Goal: Transaction & Acquisition: Book appointment/travel/reservation

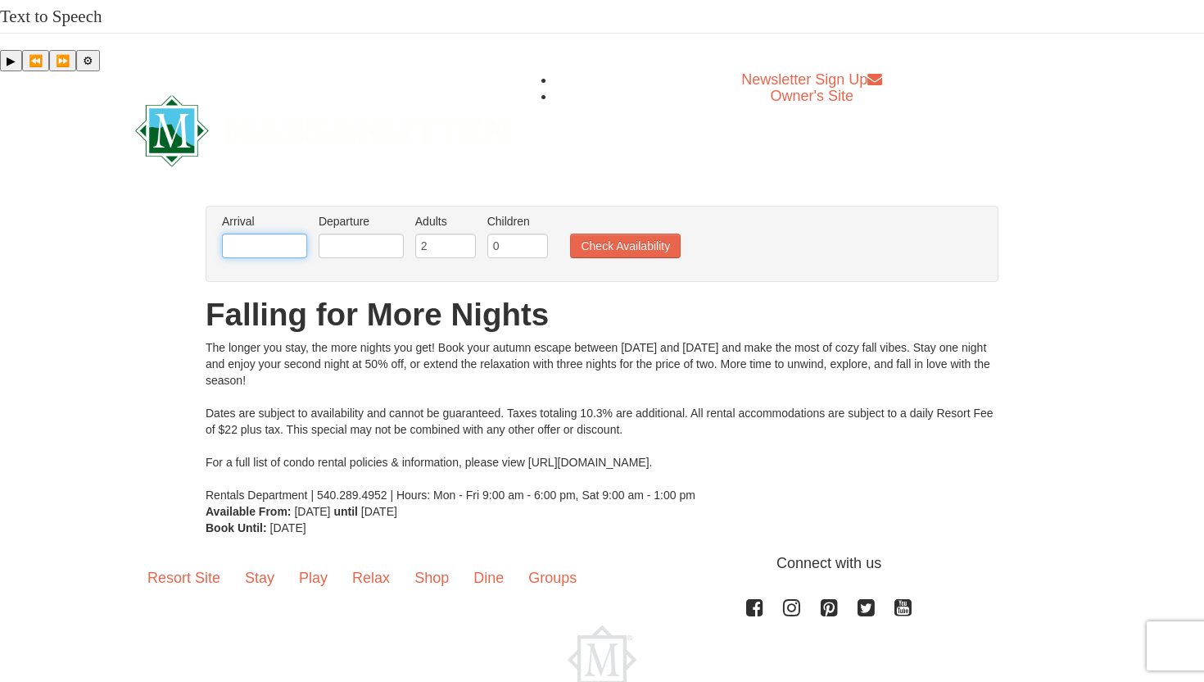
click at [242, 233] on input "text" at bounding box center [264, 245] width 85 height 25
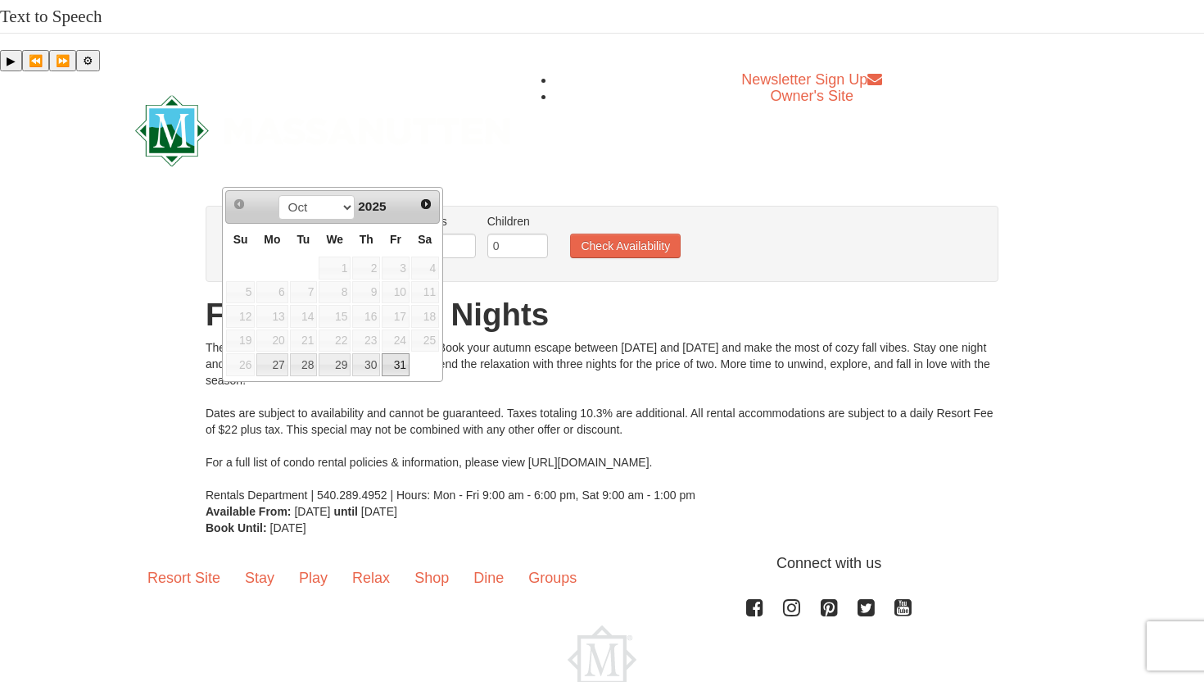
click at [400, 367] on link "31" at bounding box center [396, 364] width 28 height 23
type input "[DATE]"
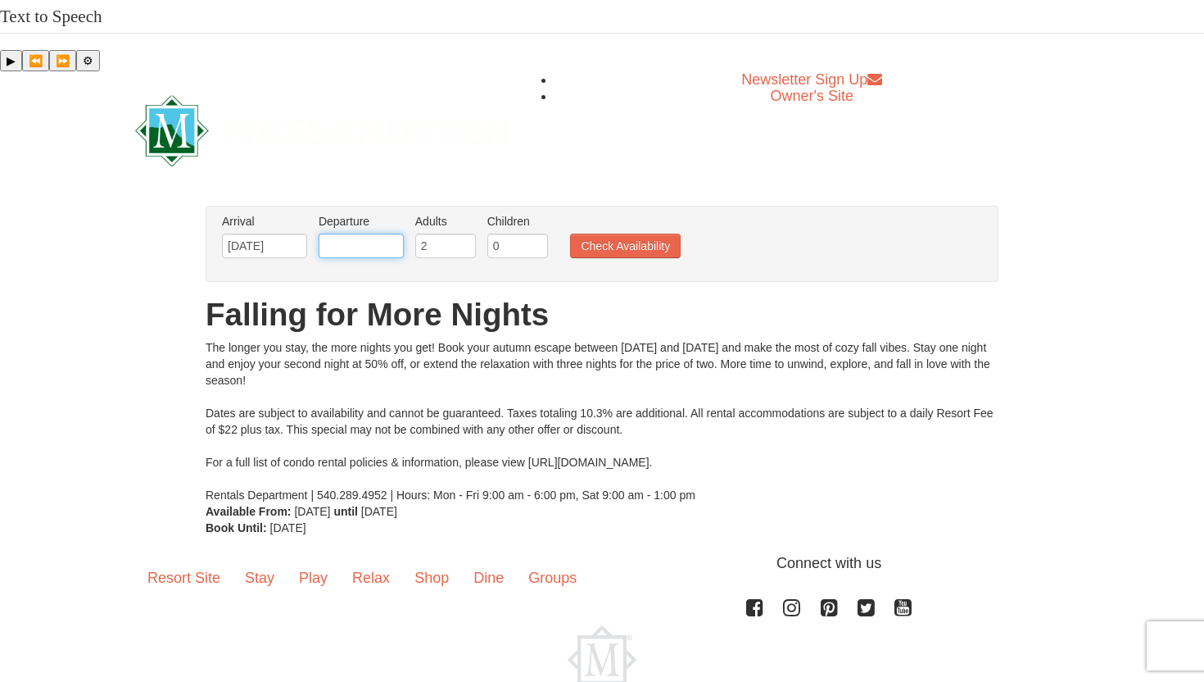
click at [366, 233] on input "text" at bounding box center [361, 245] width 85 height 25
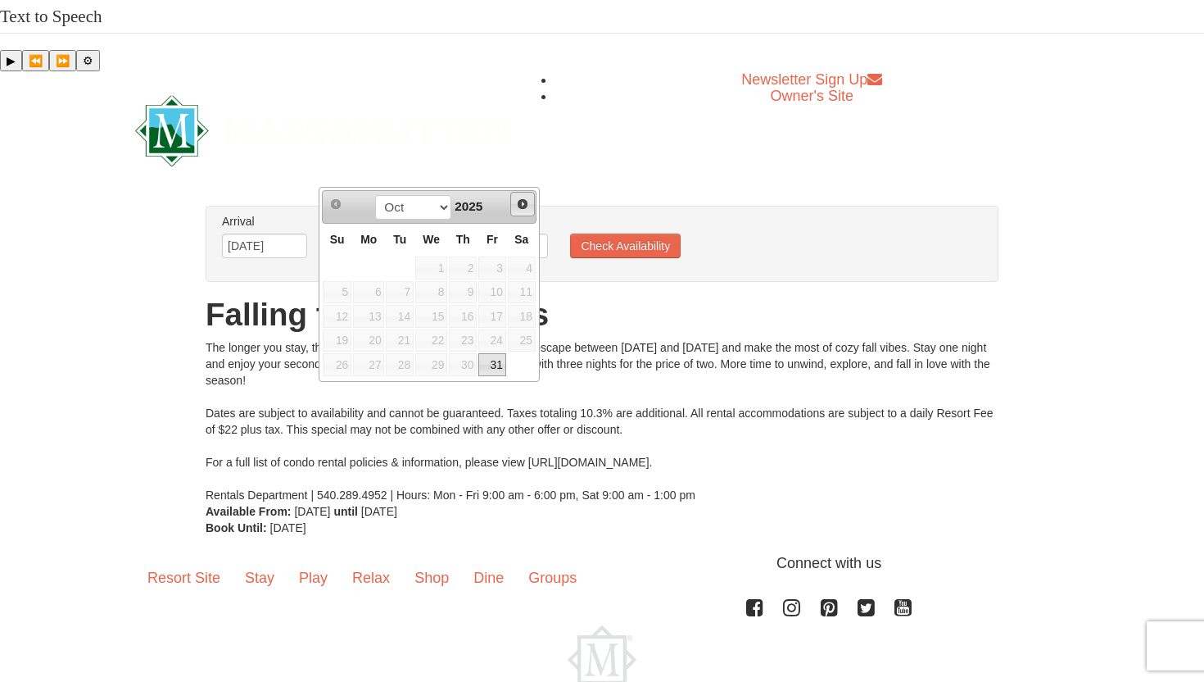
click at [518, 205] on span "Next" at bounding box center [522, 203] width 13 height 13
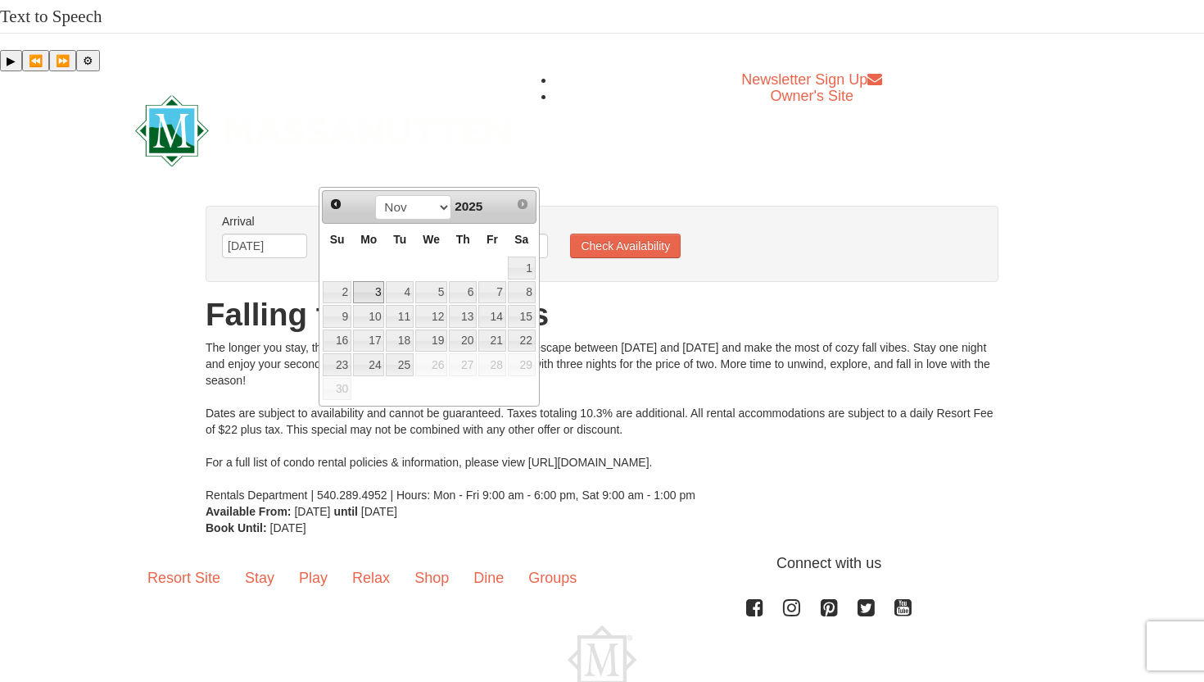
click at [367, 291] on link "3" at bounding box center [368, 292] width 31 height 23
type input "[DATE]"
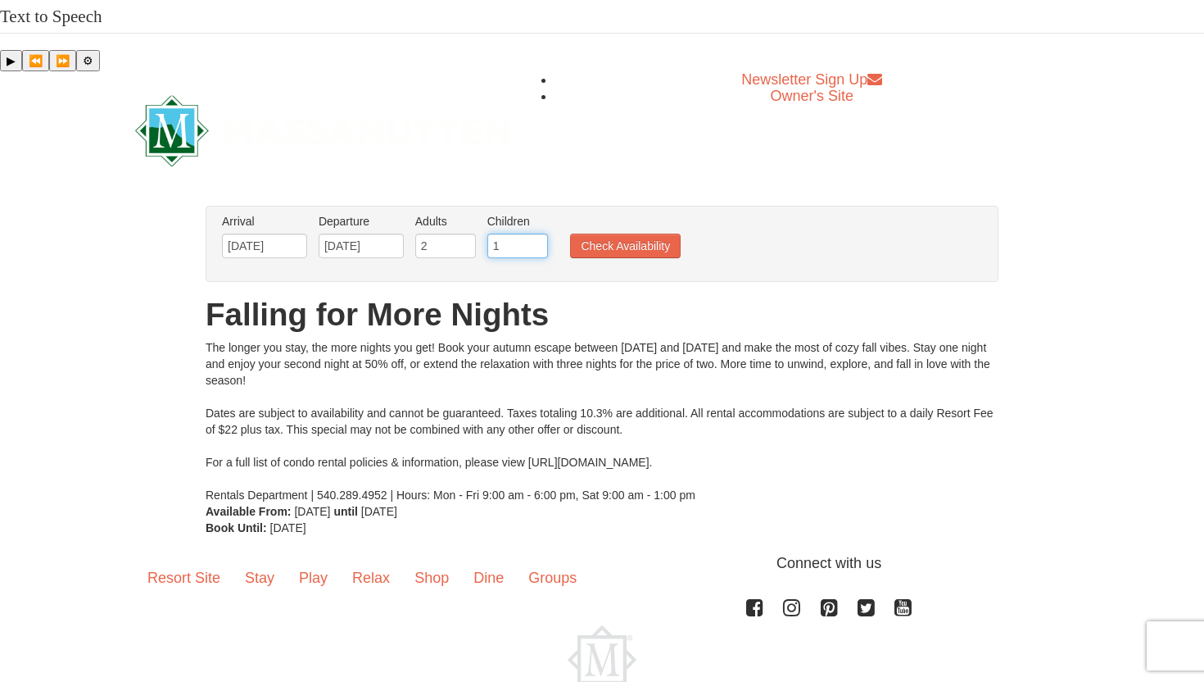
click at [536, 233] on input "1" at bounding box center [517, 245] width 61 height 25
type input "2"
click at [536, 233] on input "2" at bounding box center [517, 245] width 61 height 25
click at [613, 233] on button "Check Availability" at bounding box center [625, 245] width 111 height 25
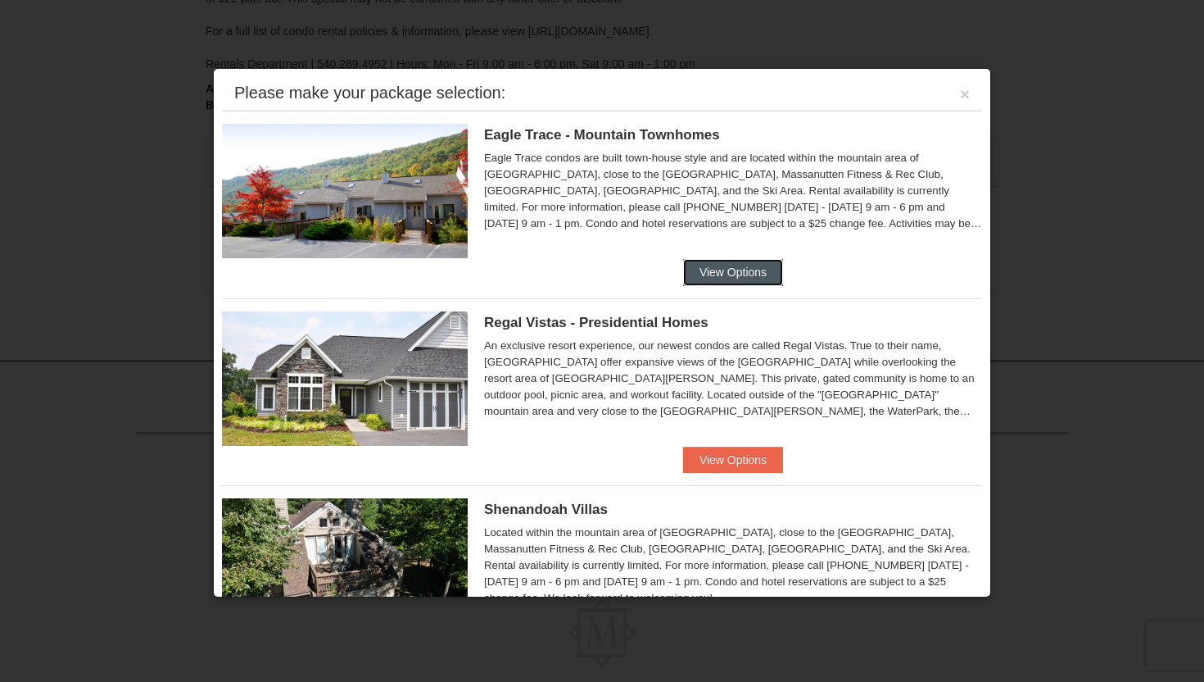
click at [727, 273] on button "View Options" at bounding box center [733, 272] width 100 height 26
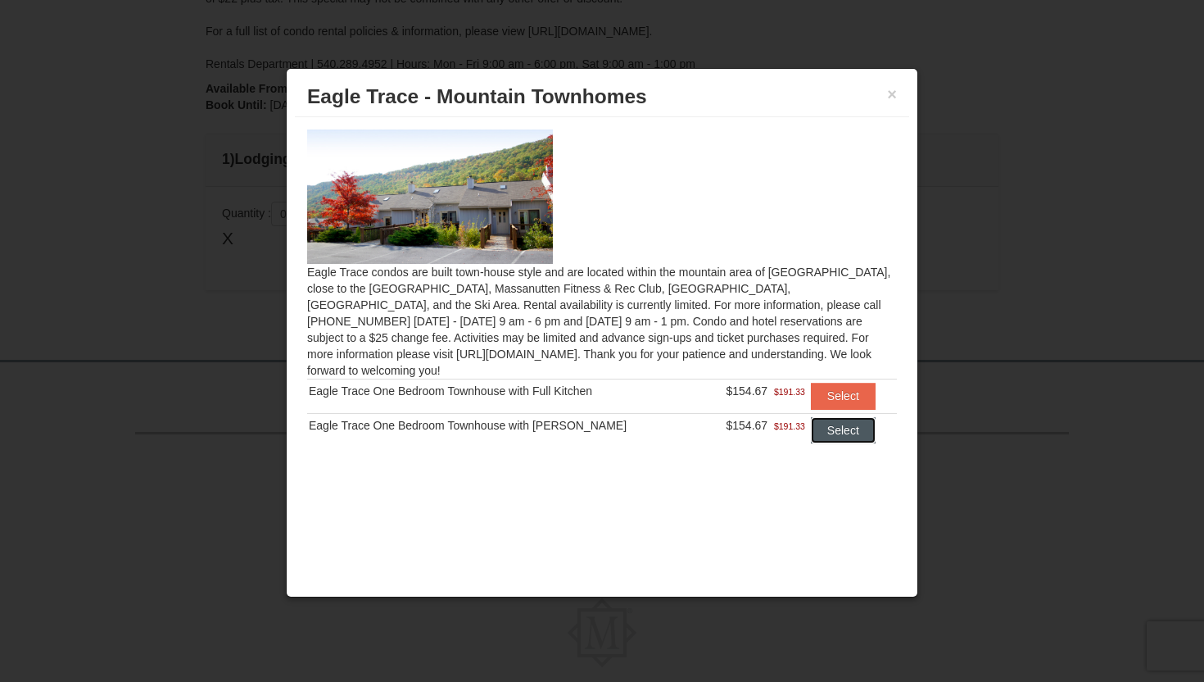
click at [823, 417] on button "Select" at bounding box center [843, 430] width 65 height 26
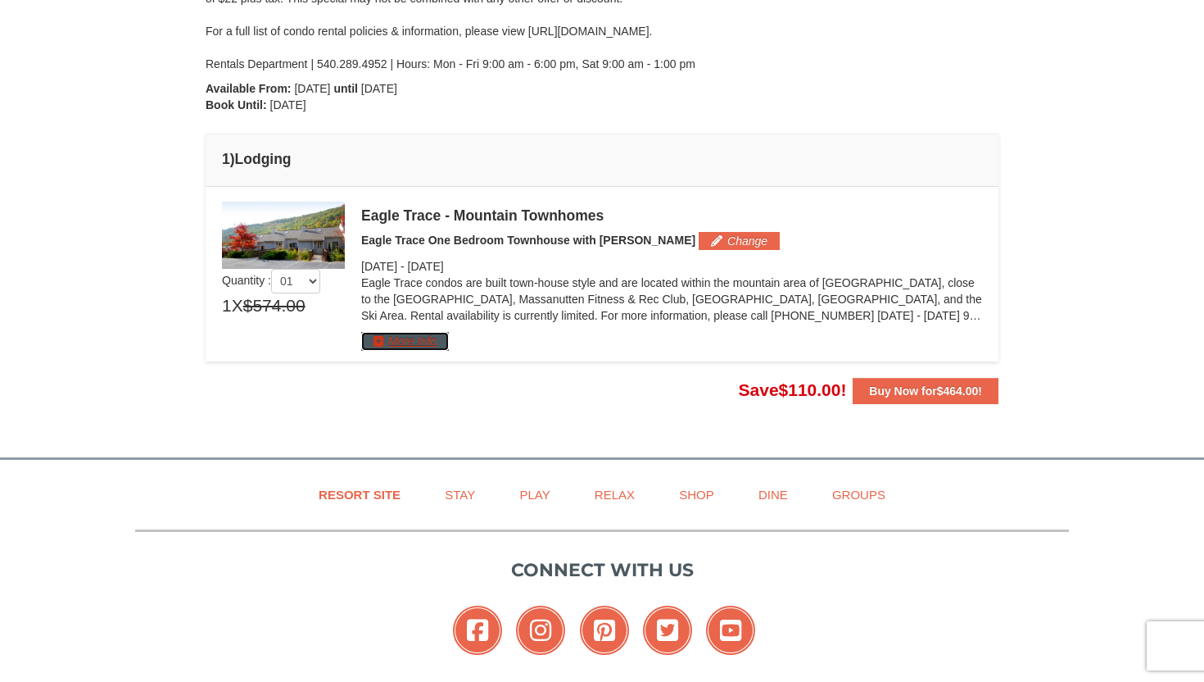
click at [416, 332] on button "More Info" at bounding box center [405, 341] width 88 height 18
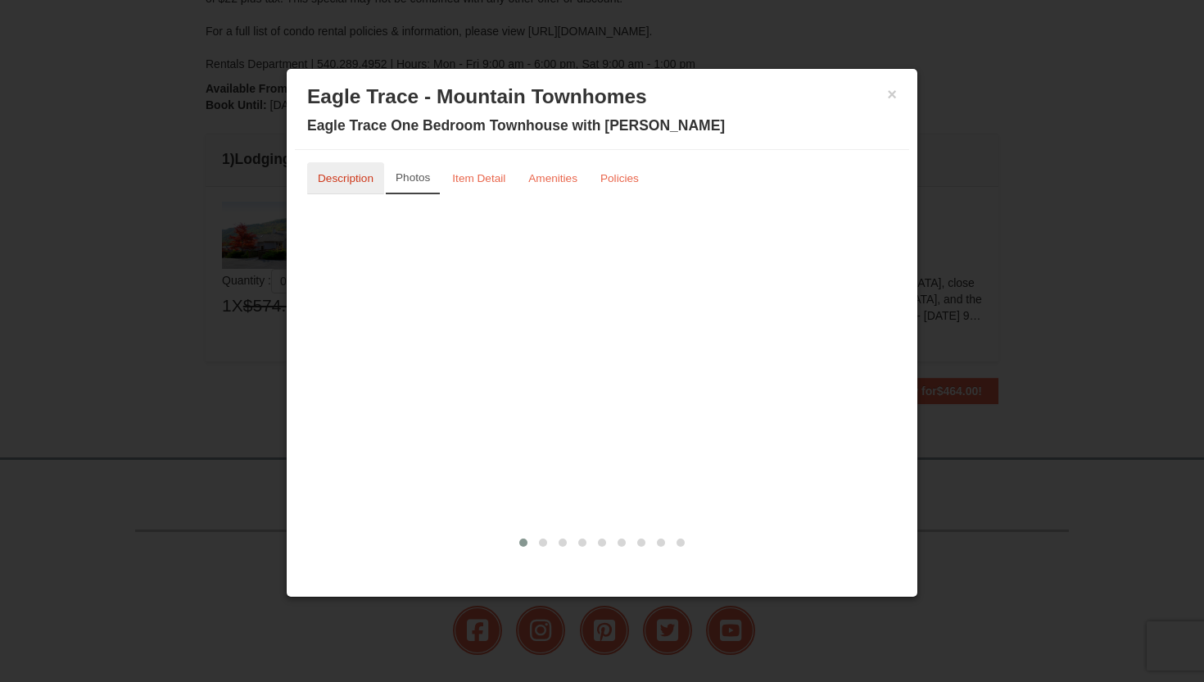
click at [340, 187] on link "Description" at bounding box center [345, 178] width 77 height 32
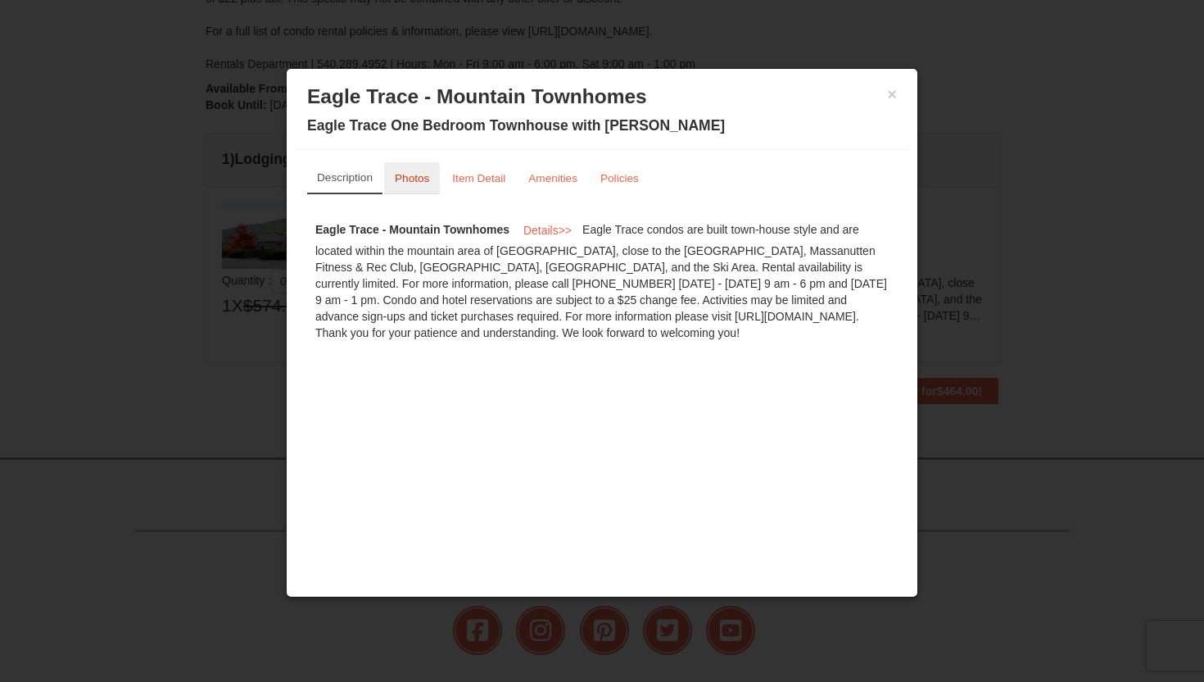
click at [415, 178] on small "Photos" at bounding box center [412, 178] width 34 height 12
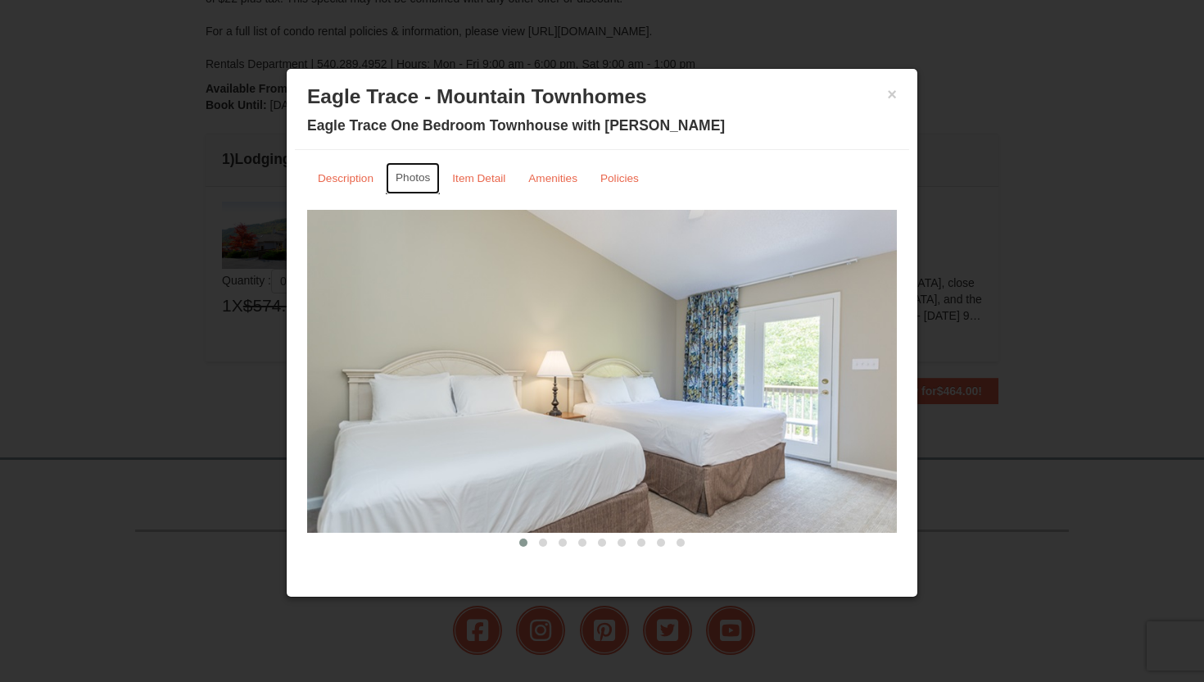
scroll to position [4, 0]
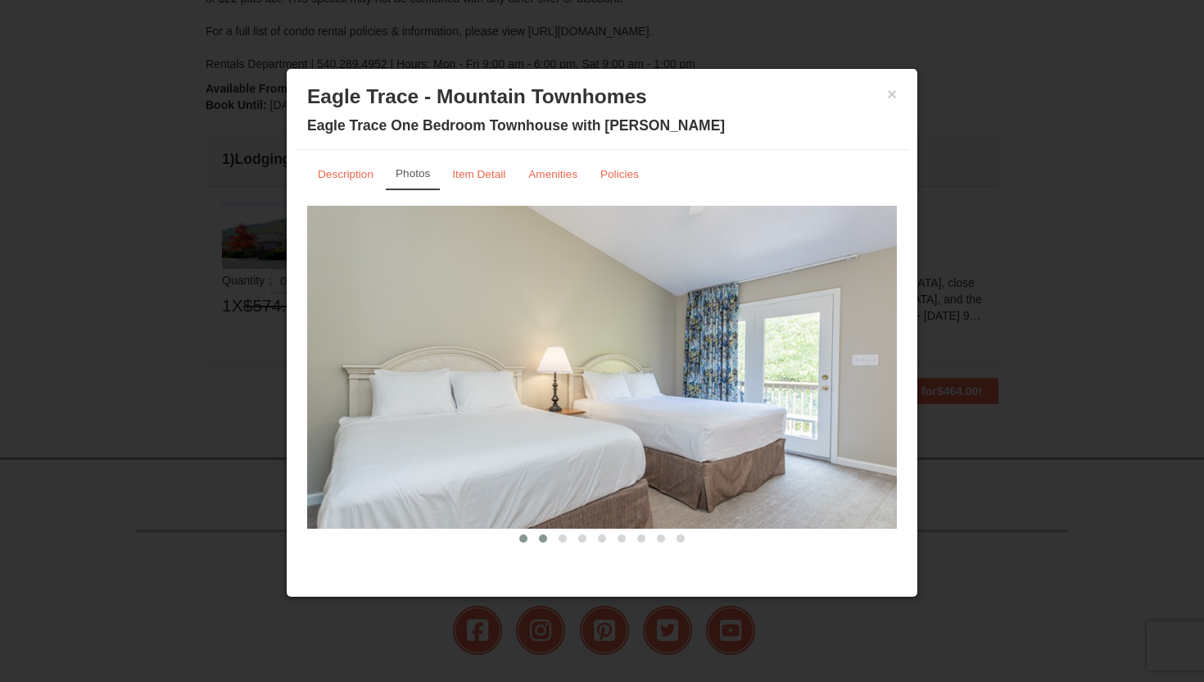
click at [542, 532] on button at bounding box center [543, 538] width 20 height 16
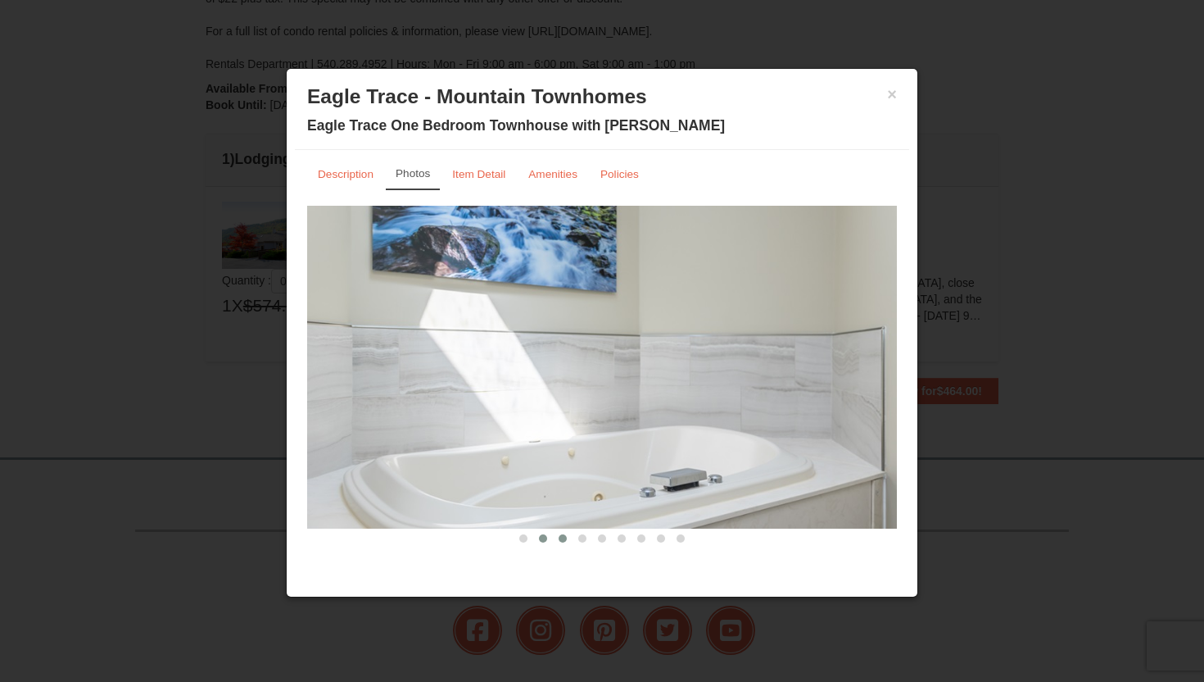
click at [562, 536] on span at bounding box center [563, 538] width 8 height 8
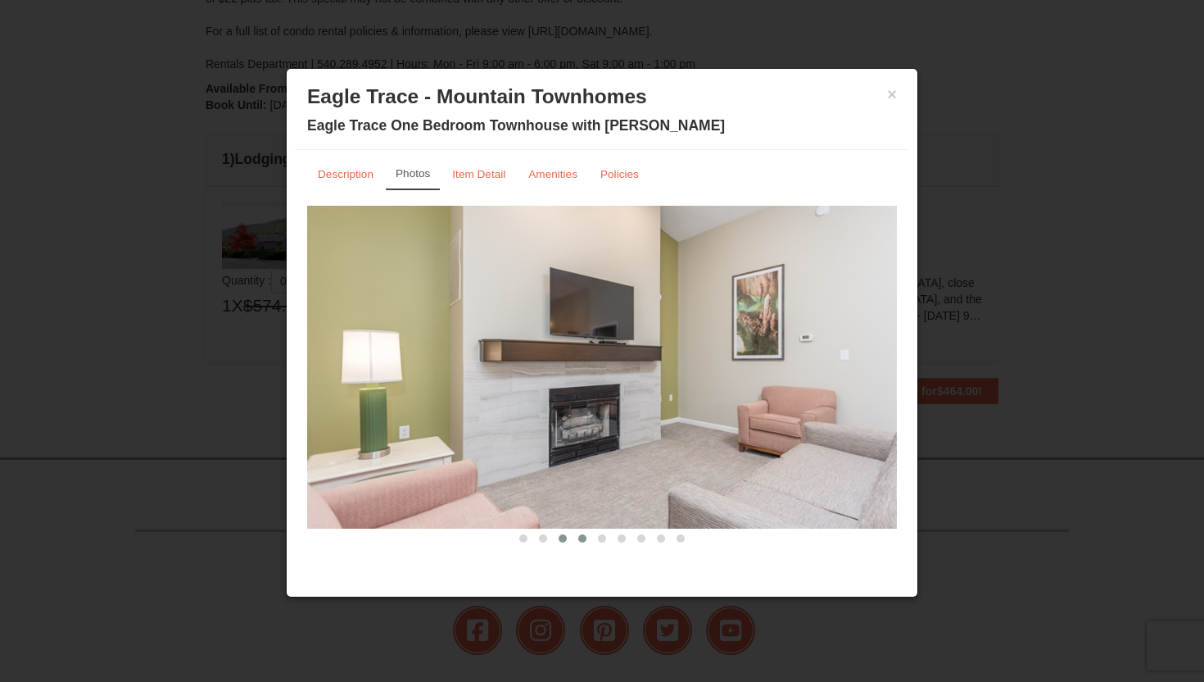
click at [583, 538] on span at bounding box center [582, 538] width 8 height 8
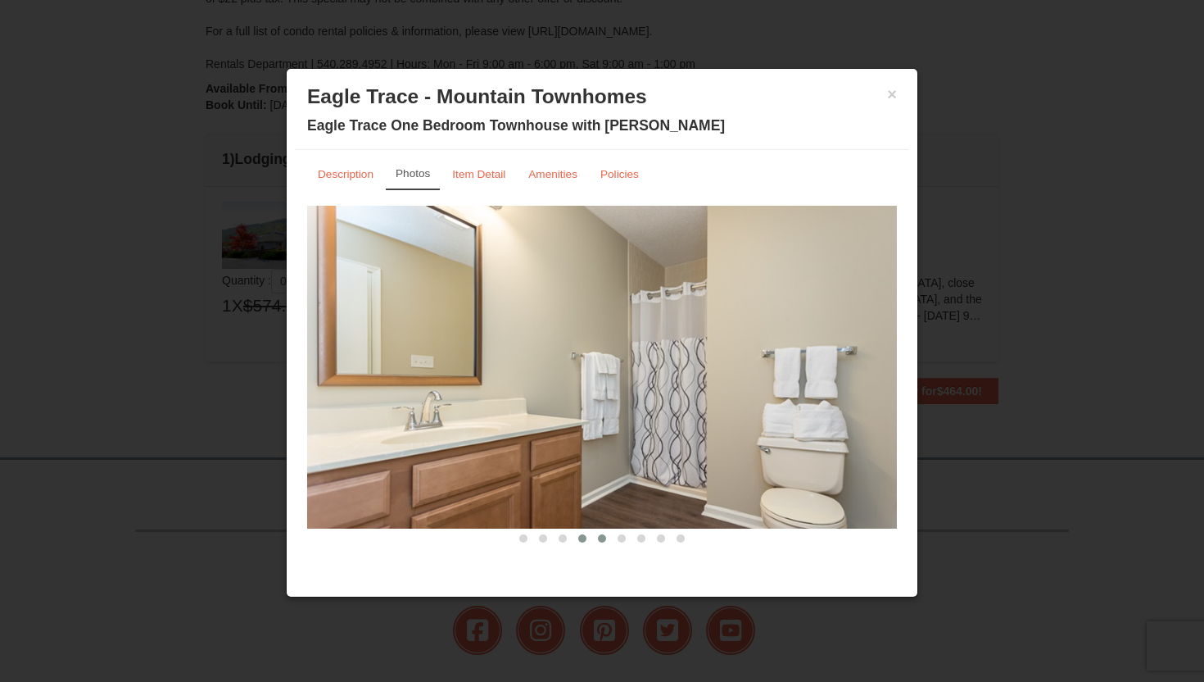
click at [597, 537] on button at bounding box center [602, 538] width 20 height 16
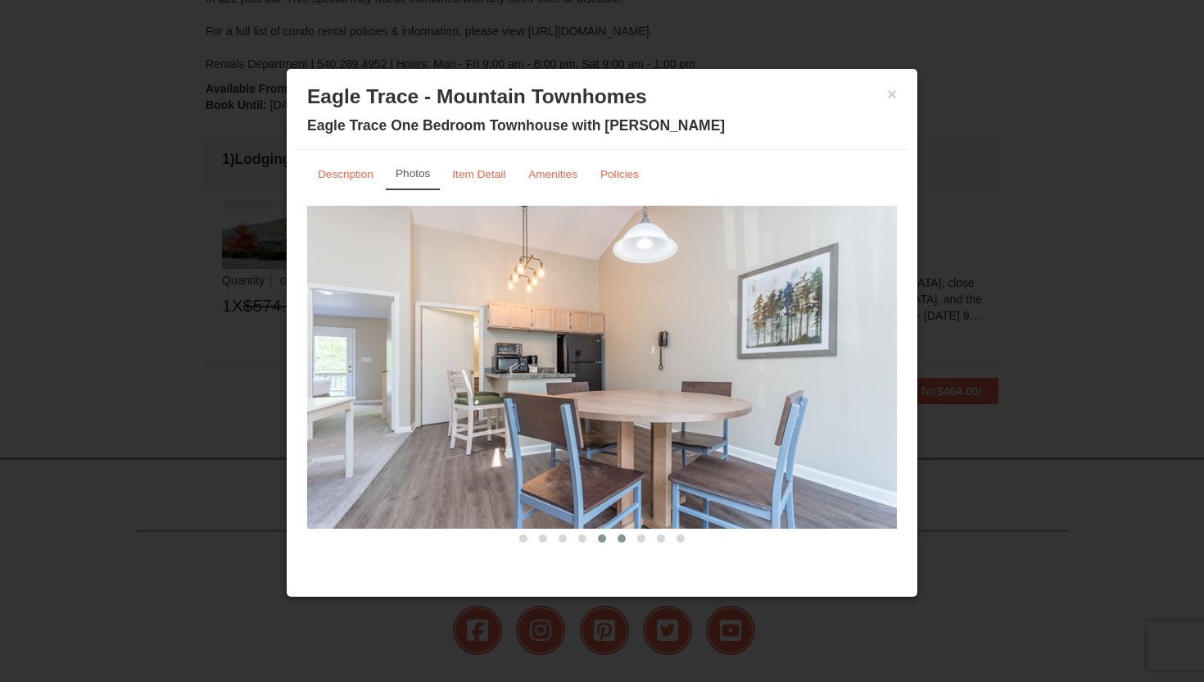
click at [624, 537] on span at bounding box center [622, 538] width 8 height 8
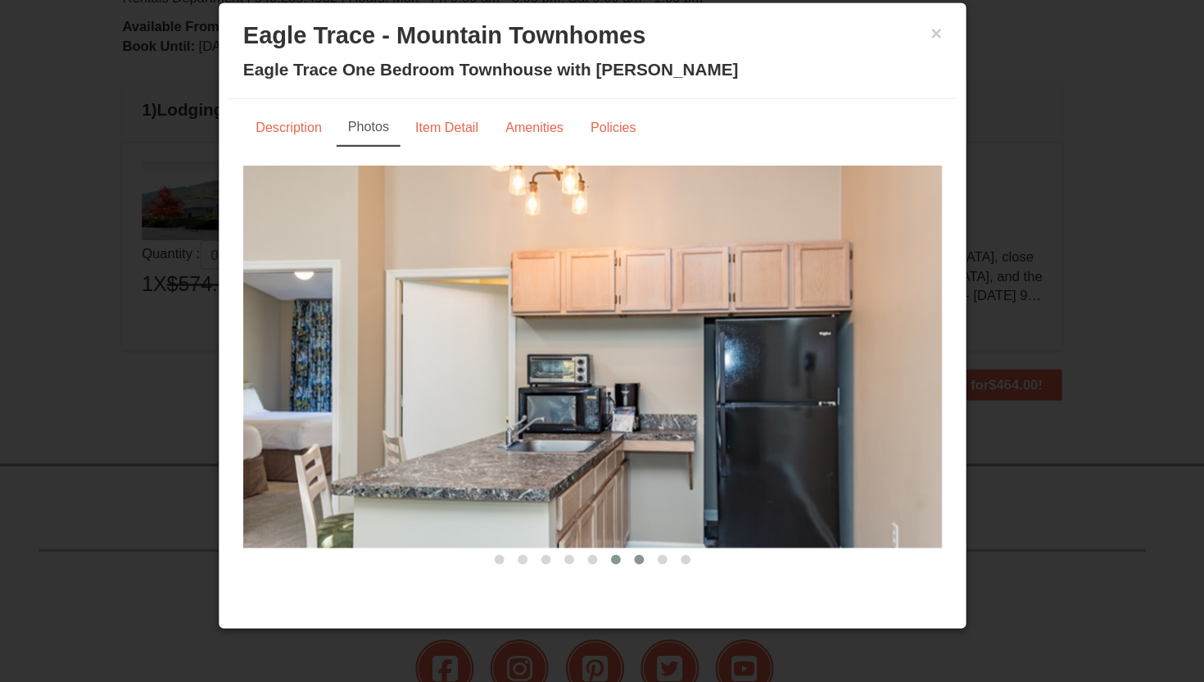
click at [643, 540] on span at bounding box center [641, 538] width 8 height 8
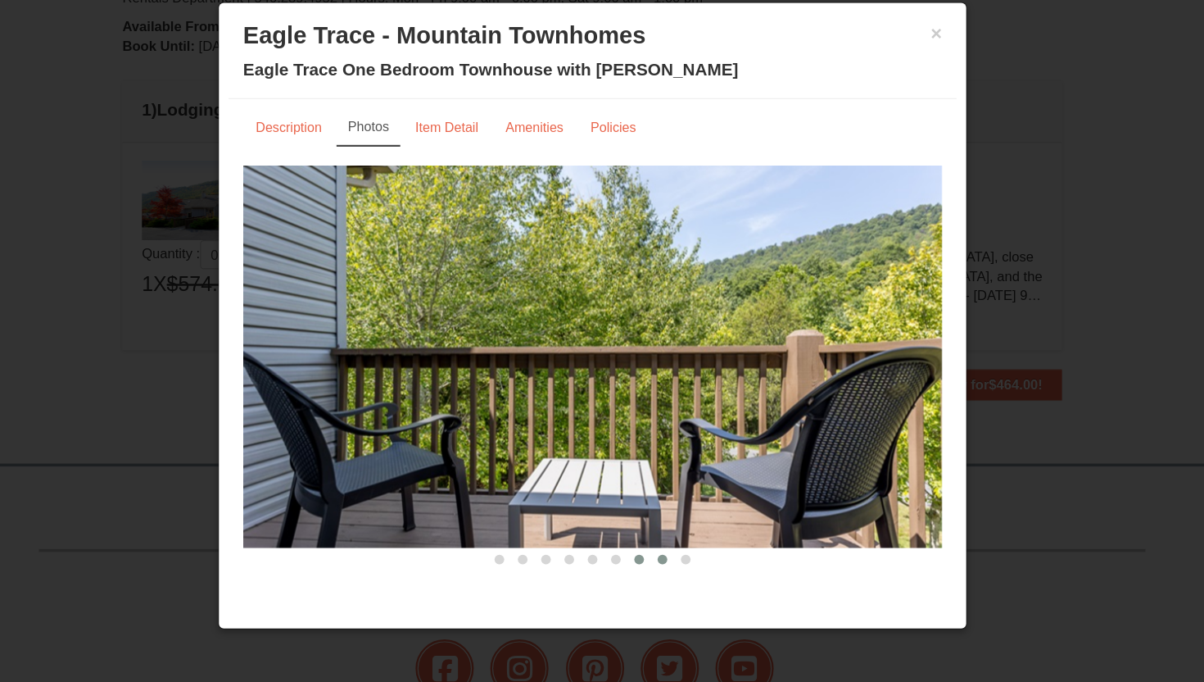
click at [660, 537] on span at bounding box center [661, 538] width 8 height 8
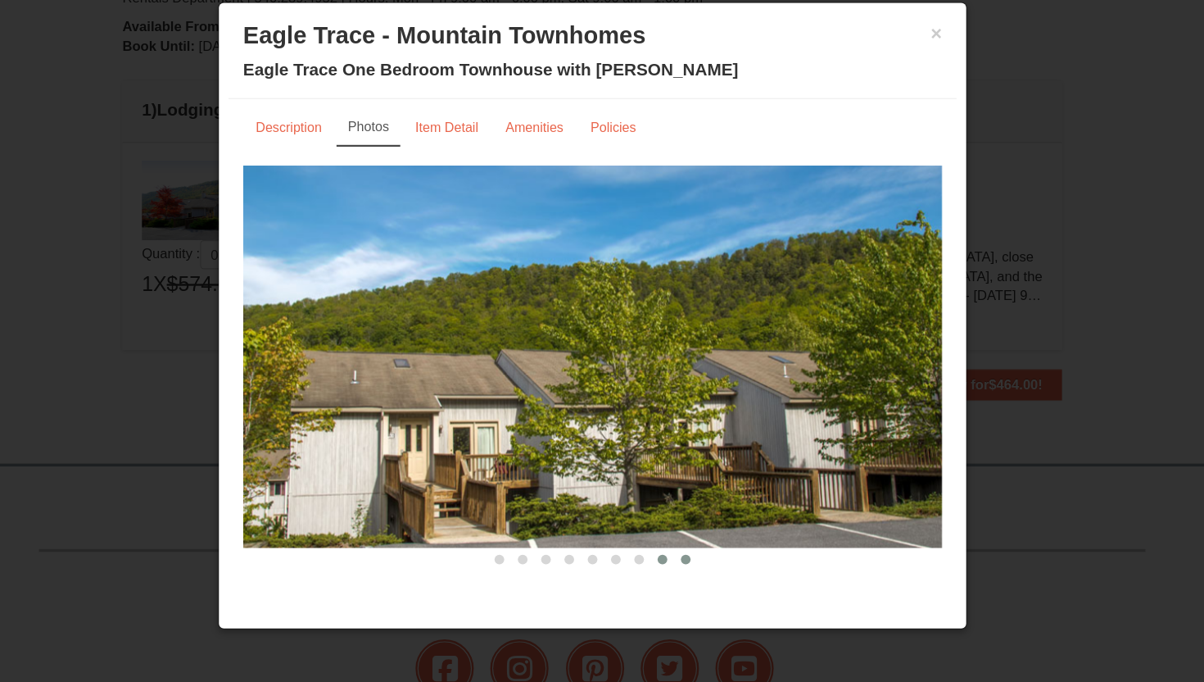
click at [672, 540] on button at bounding box center [681, 538] width 20 height 16
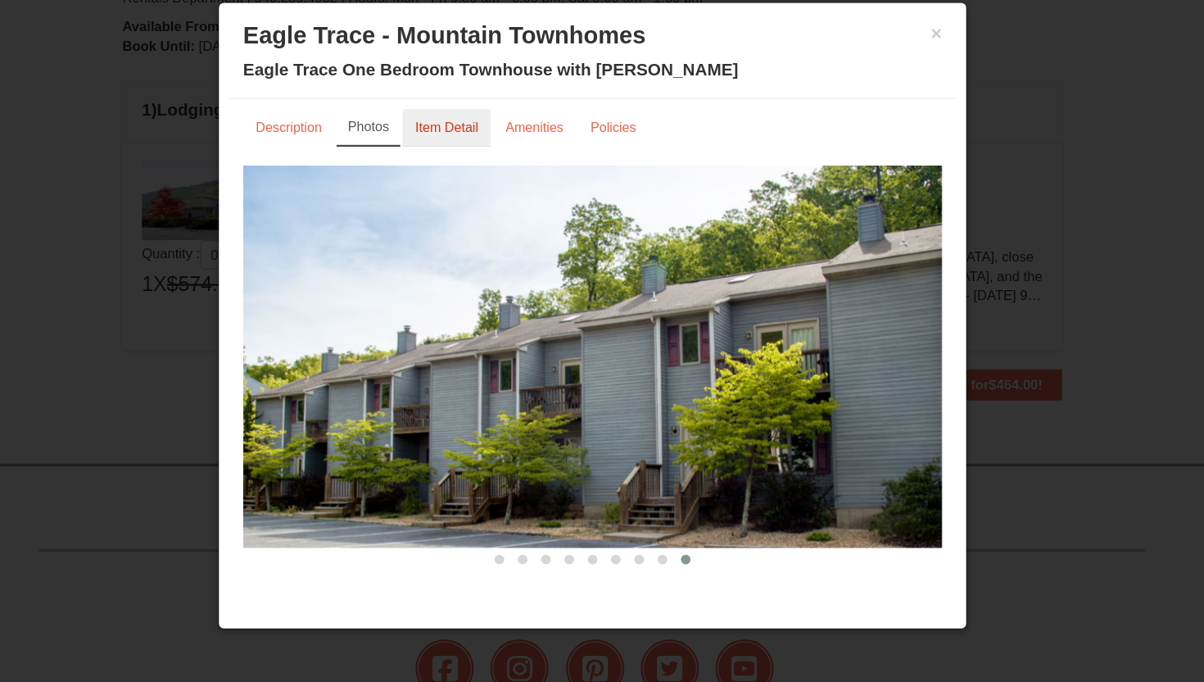
click at [478, 172] on small "Item Detail" at bounding box center [478, 174] width 53 height 12
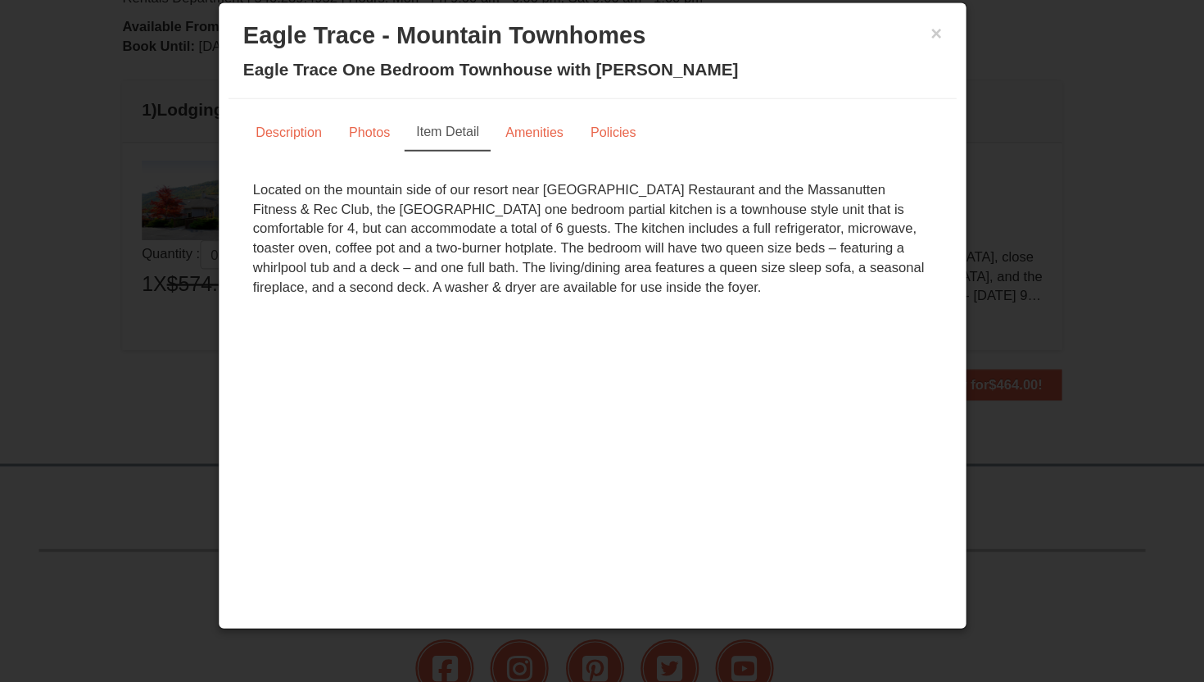
scroll to position [0, 0]
click at [521, 167] on link "Amenities" at bounding box center [553, 178] width 70 height 32
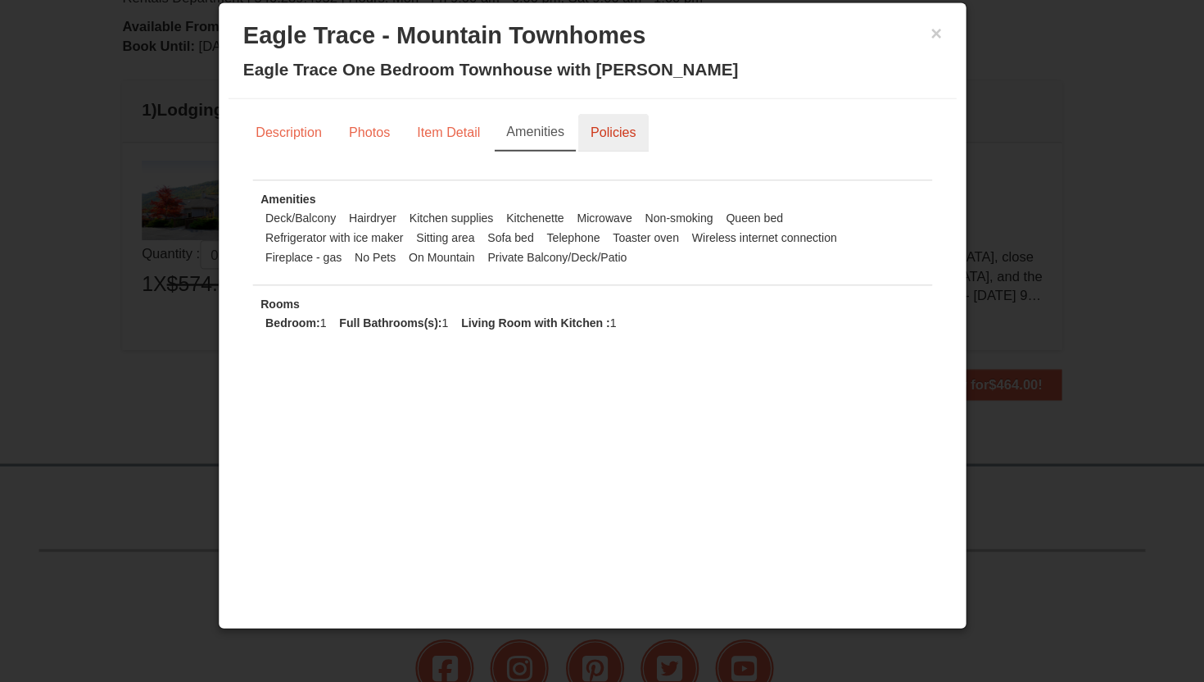
click at [596, 170] on link "Policies" at bounding box center [620, 178] width 60 height 32
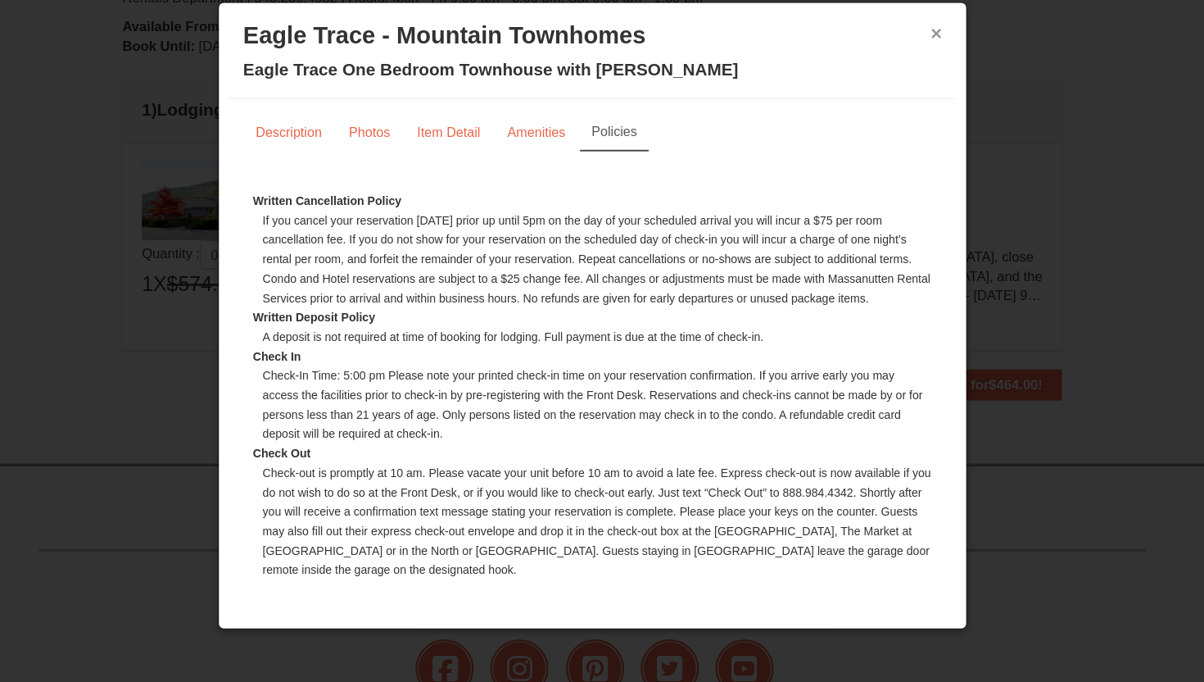
click at [896, 92] on button "×" at bounding box center [892, 94] width 10 height 16
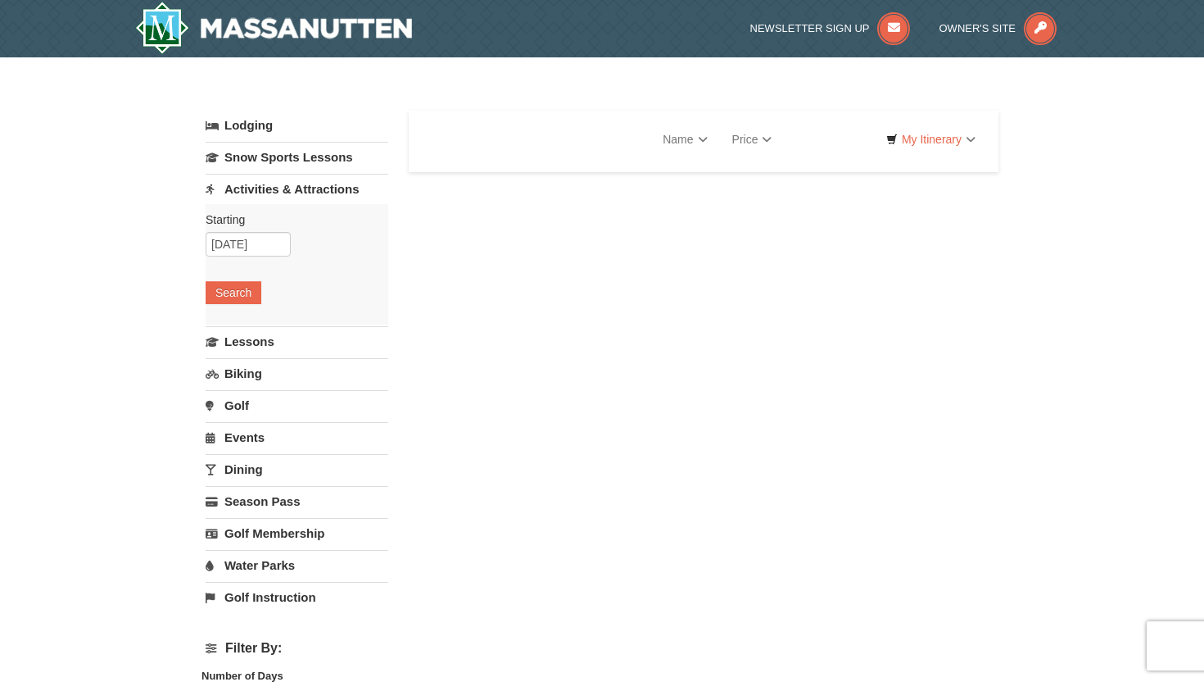
select select "10"
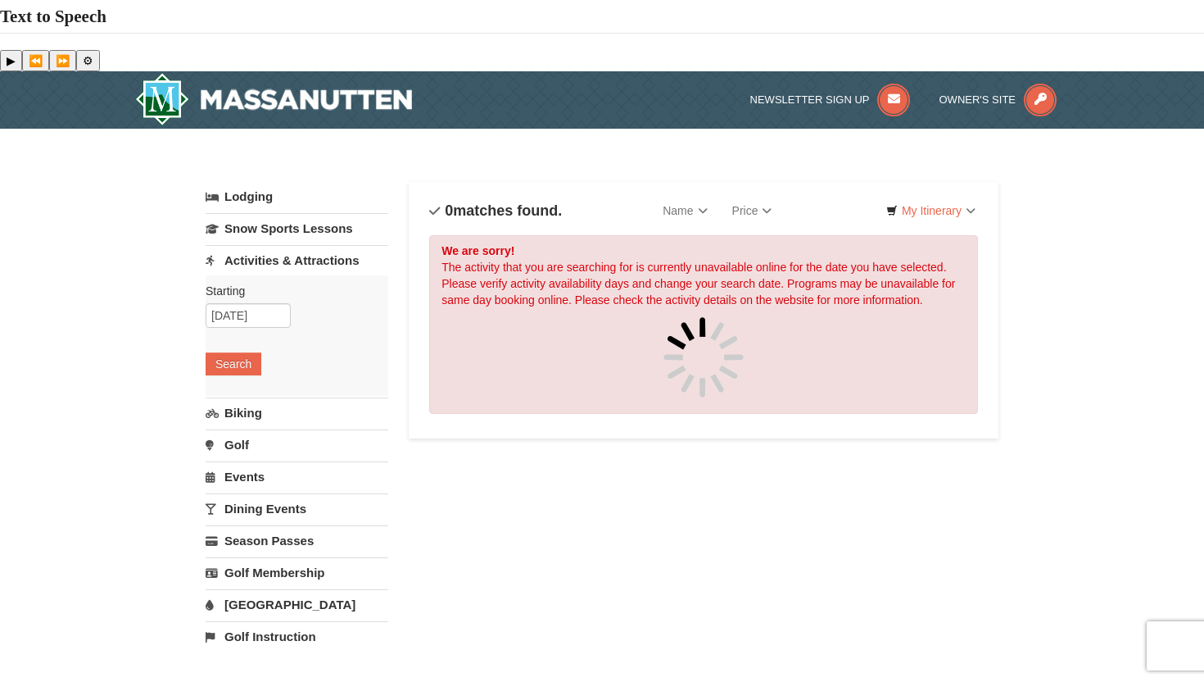
click at [246, 245] on link "Activities & Attractions" at bounding box center [297, 260] width 183 height 30
